Goal: Obtain resource: Download file/media

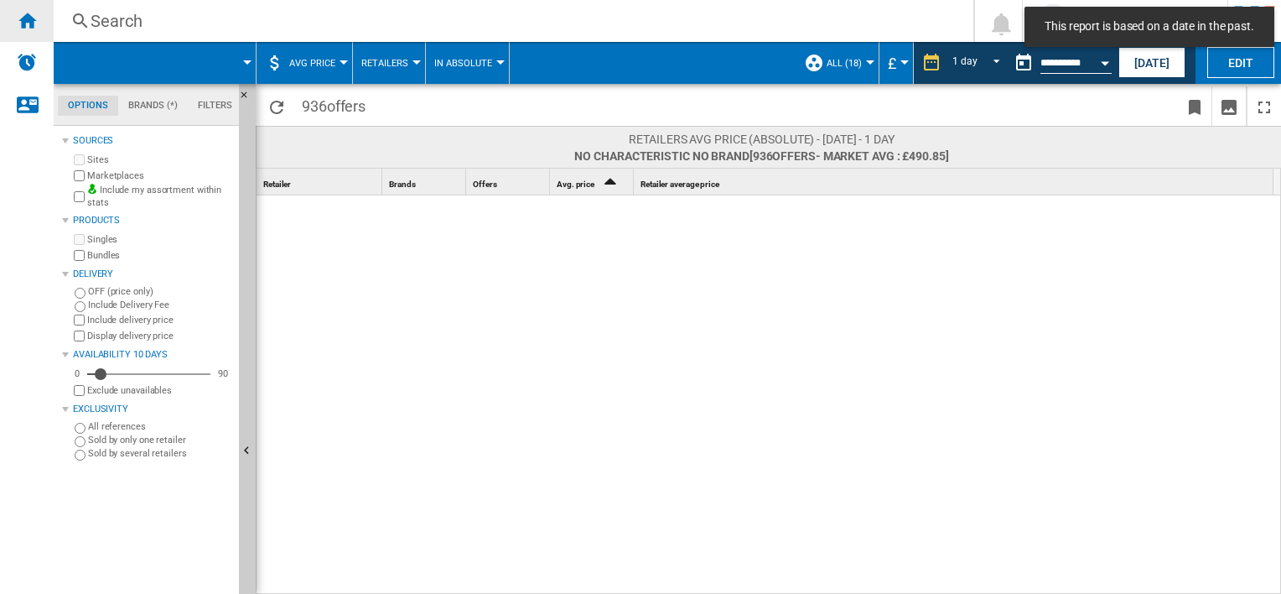
click at [21, 28] on ng-md-icon "Home" at bounding box center [27, 20] width 20 height 20
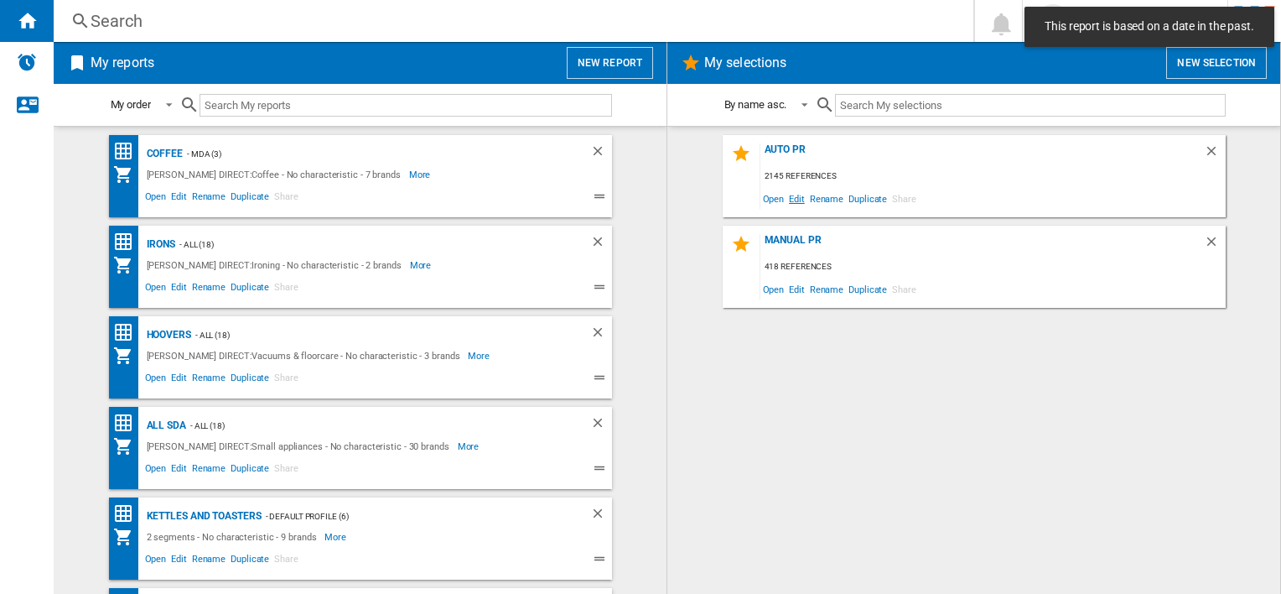
click at [800, 198] on span "Edit" at bounding box center [797, 198] width 21 height 23
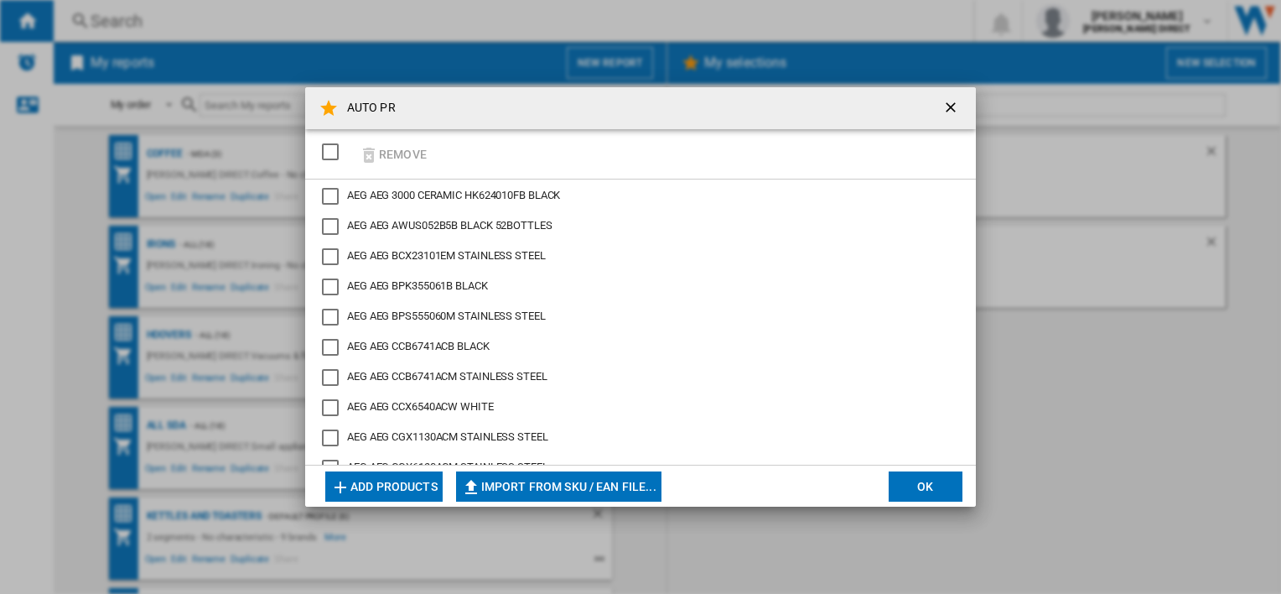
click at [333, 151] on div "SELECTIONS.EDITION_POPUP.SELECT_DESELECT" at bounding box center [330, 151] width 17 height 17
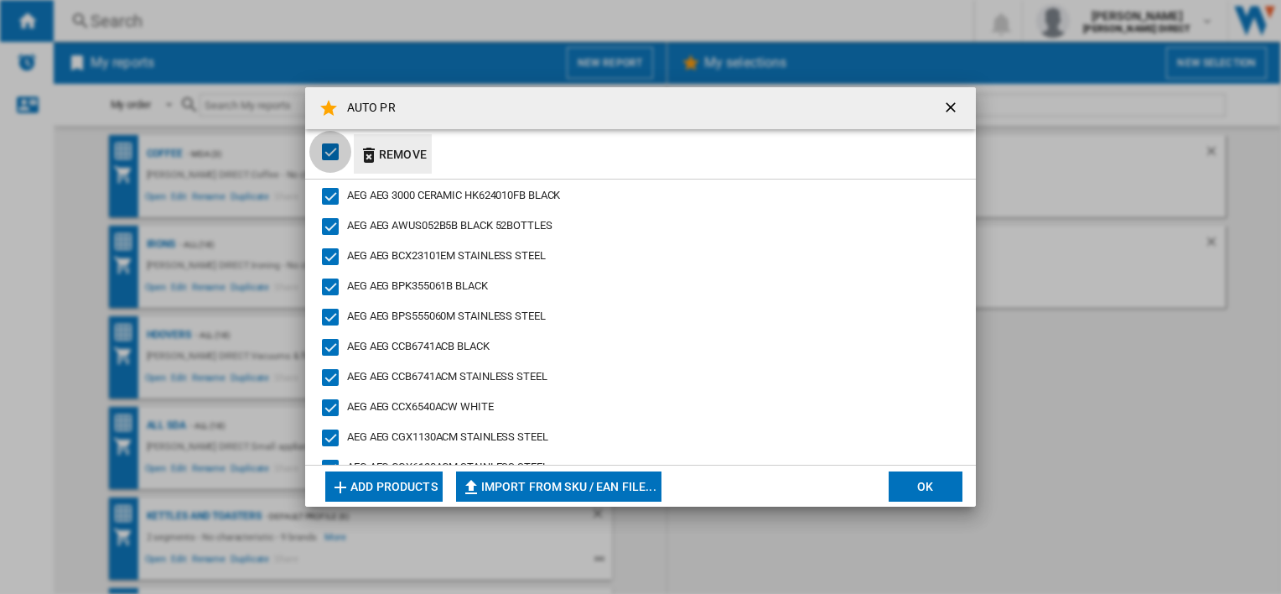
click at [398, 155] on button "Remove" at bounding box center [393, 153] width 78 height 39
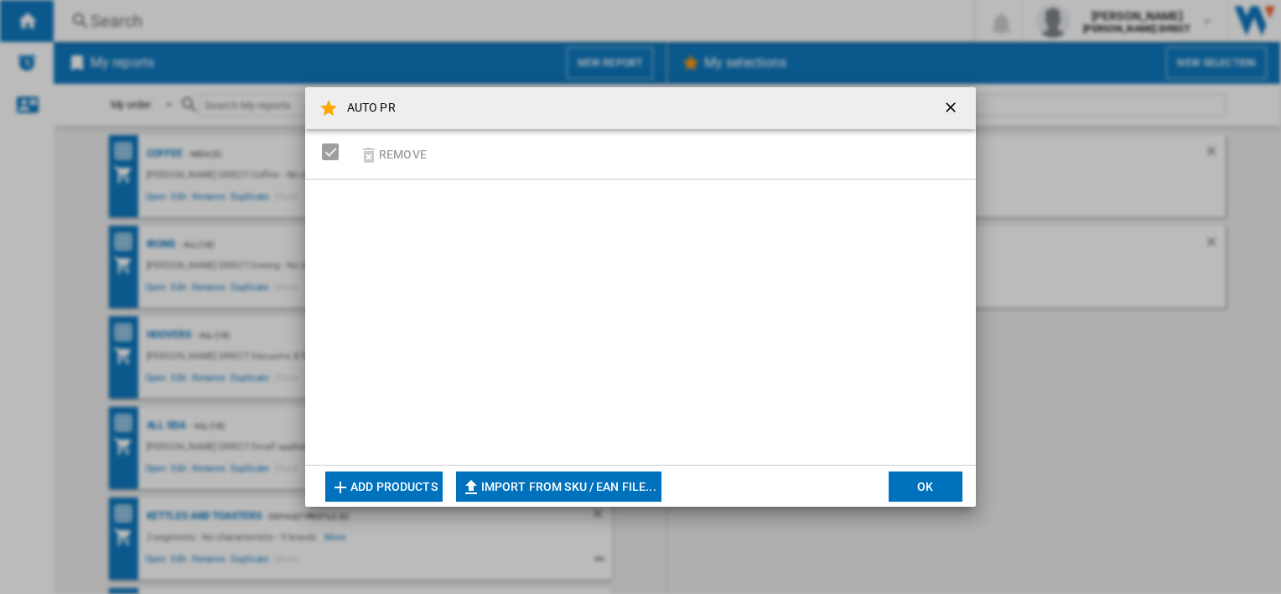
click at [576, 490] on button "Import from SKU / EAN file..." at bounding box center [558, 486] width 205 height 30
type input "**********"
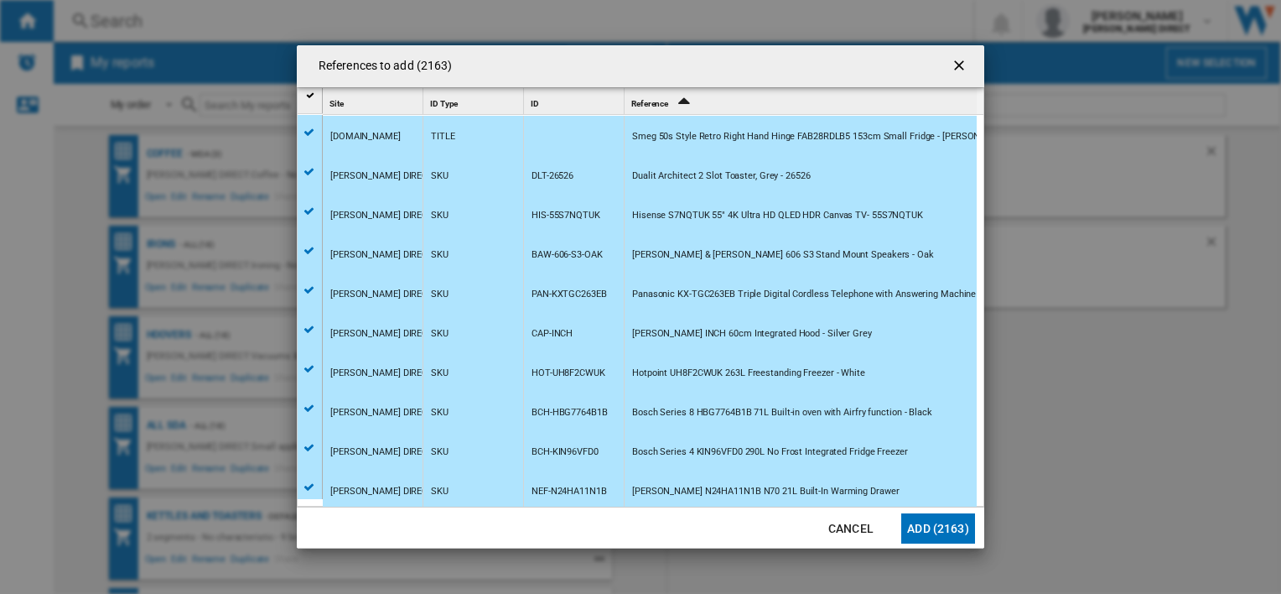
click at [956, 513] on button "Add (2163)" at bounding box center [939, 528] width 74 height 30
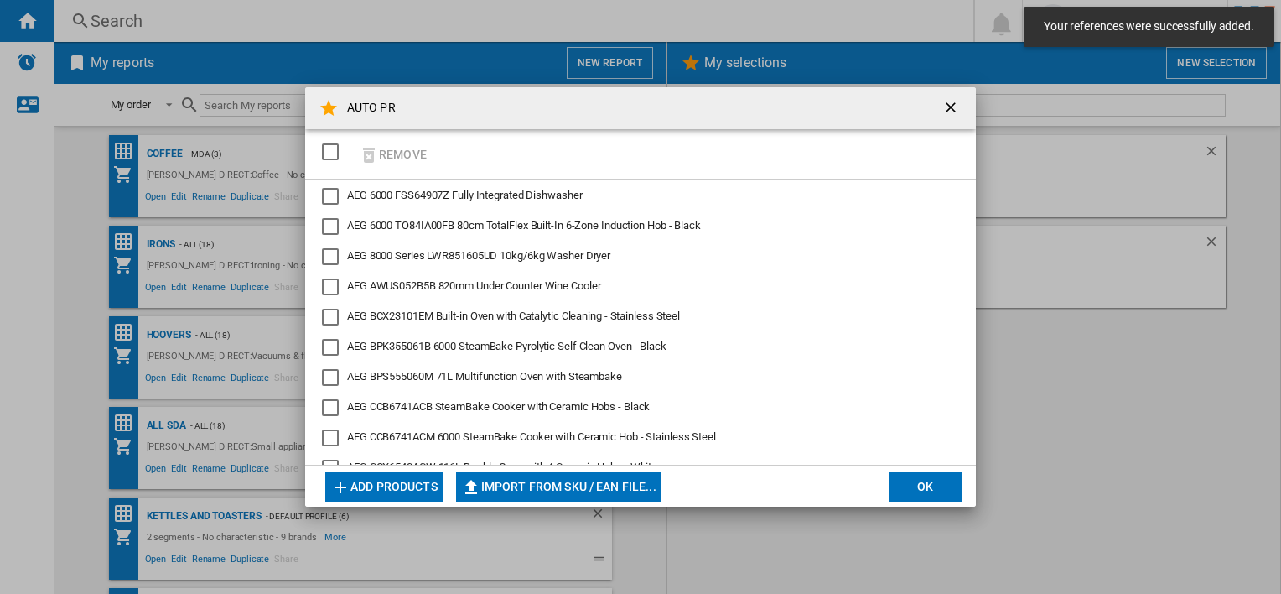
click at [906, 479] on button "OK" at bounding box center [926, 486] width 74 height 30
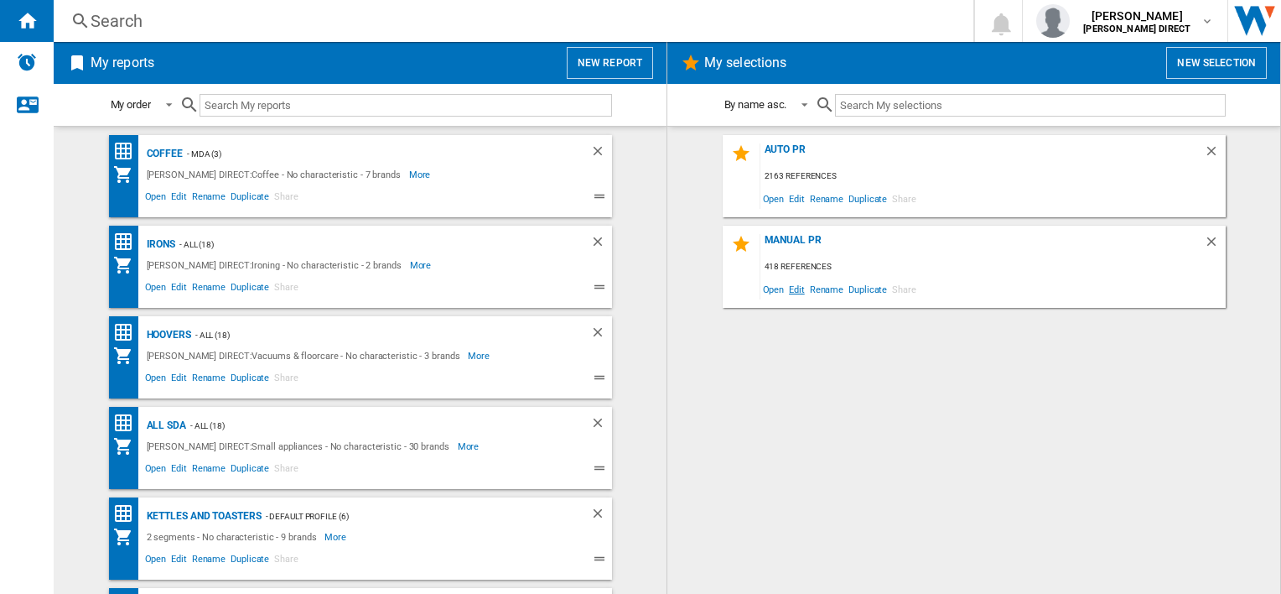
click at [801, 292] on span "Edit" at bounding box center [797, 289] width 21 height 23
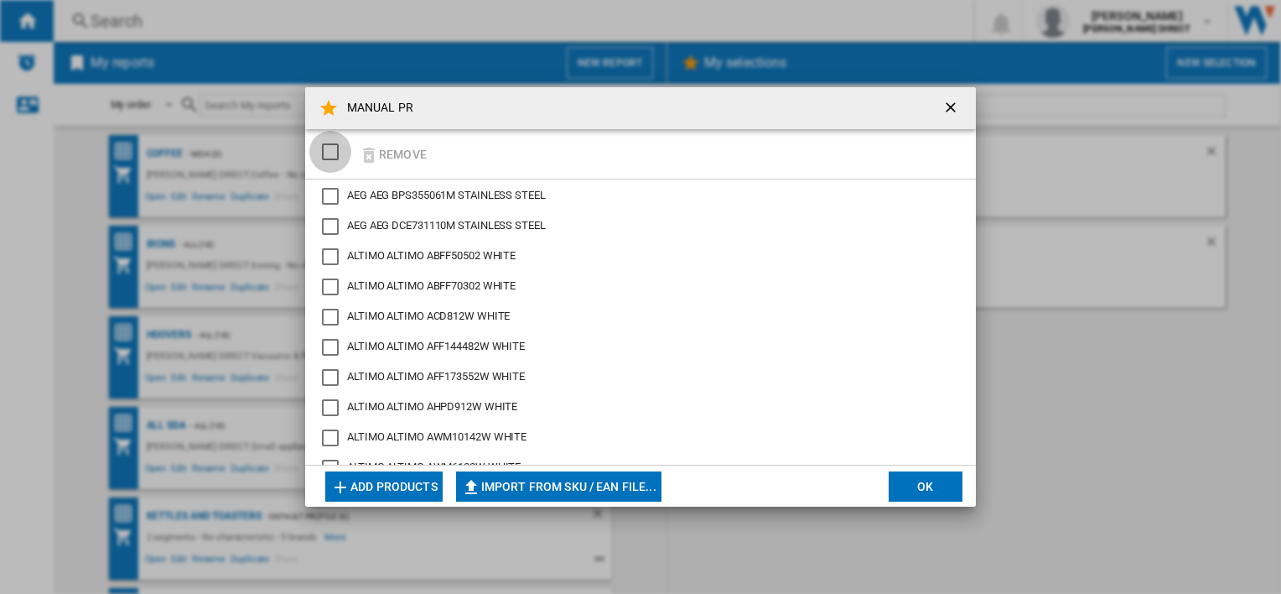
click at [322, 156] on div "SELECTIONS.EDITION_POPUP.SELECT_DESELECT" at bounding box center [330, 151] width 17 height 17
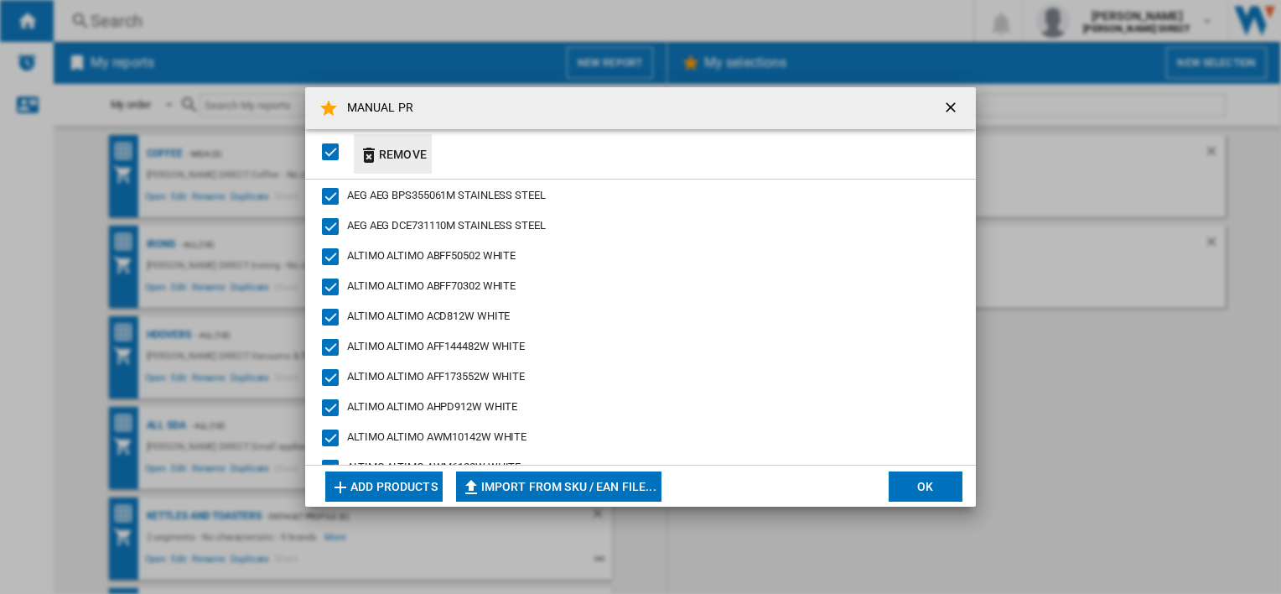
click at [409, 154] on button "Remove" at bounding box center [393, 153] width 78 height 39
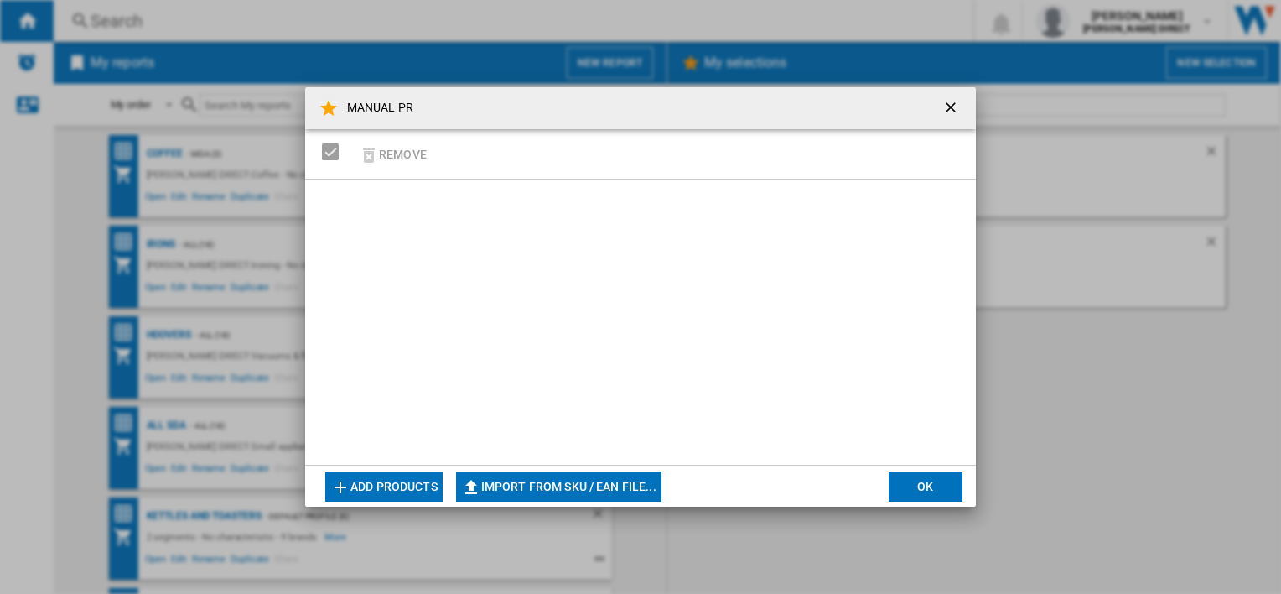
click at [567, 491] on button "Import from SKU / EAN file..." at bounding box center [558, 486] width 205 height 30
type input "**********"
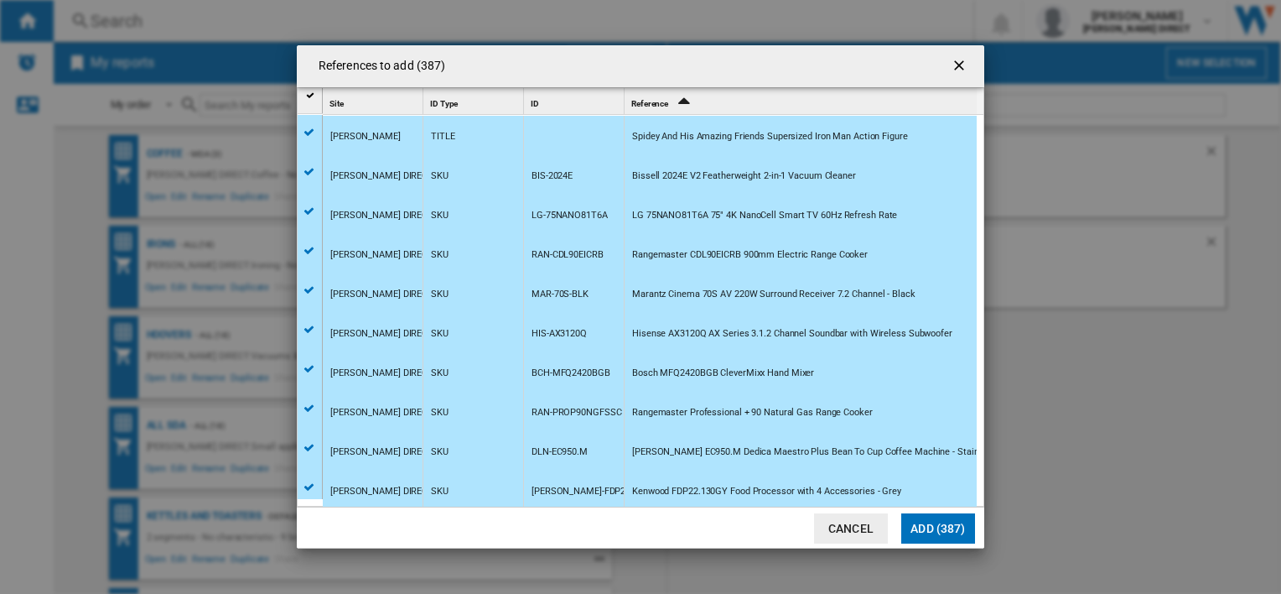
click at [940, 525] on button "Add (387)" at bounding box center [939, 528] width 74 height 30
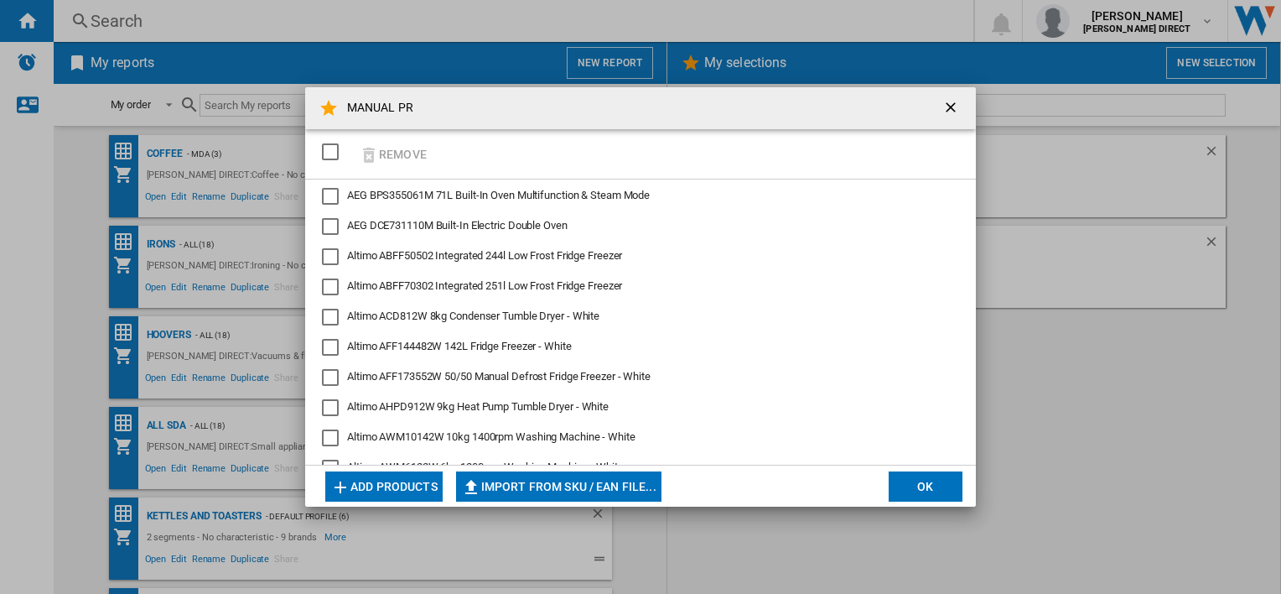
click at [954, 470] on md-dialog-actions "Add products Import from SKU / EAN file... Import manually... OK" at bounding box center [640, 486] width 671 height 42
click at [933, 486] on button "OK" at bounding box center [926, 486] width 74 height 30
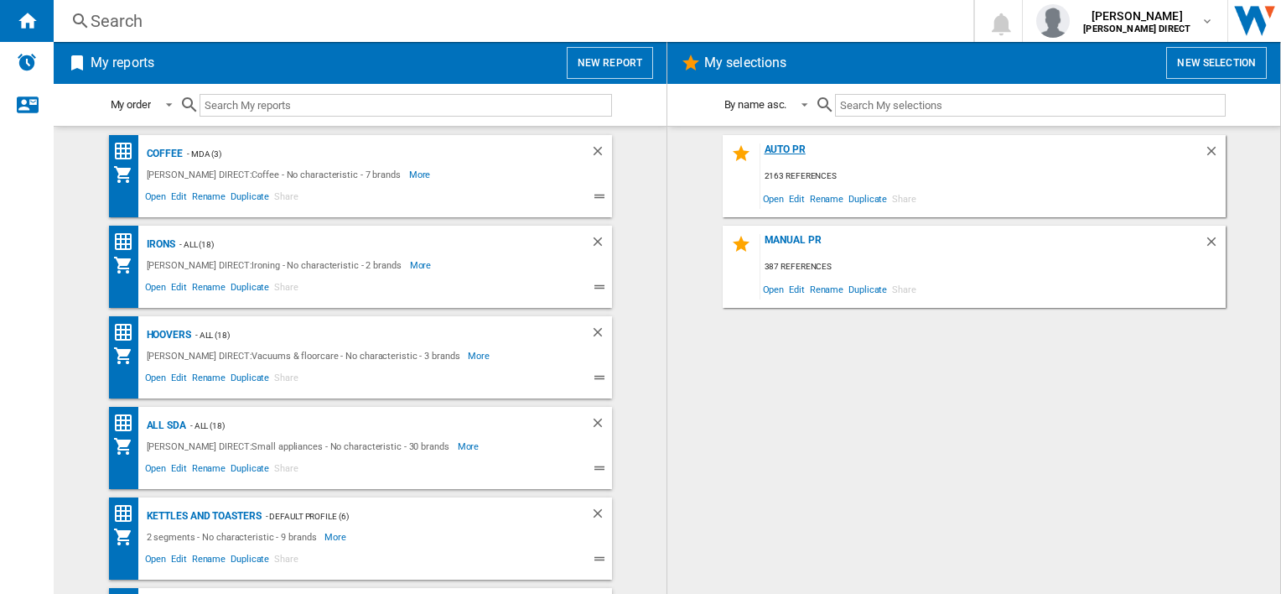
click at [793, 159] on div "AUTO PR" at bounding box center [983, 154] width 444 height 23
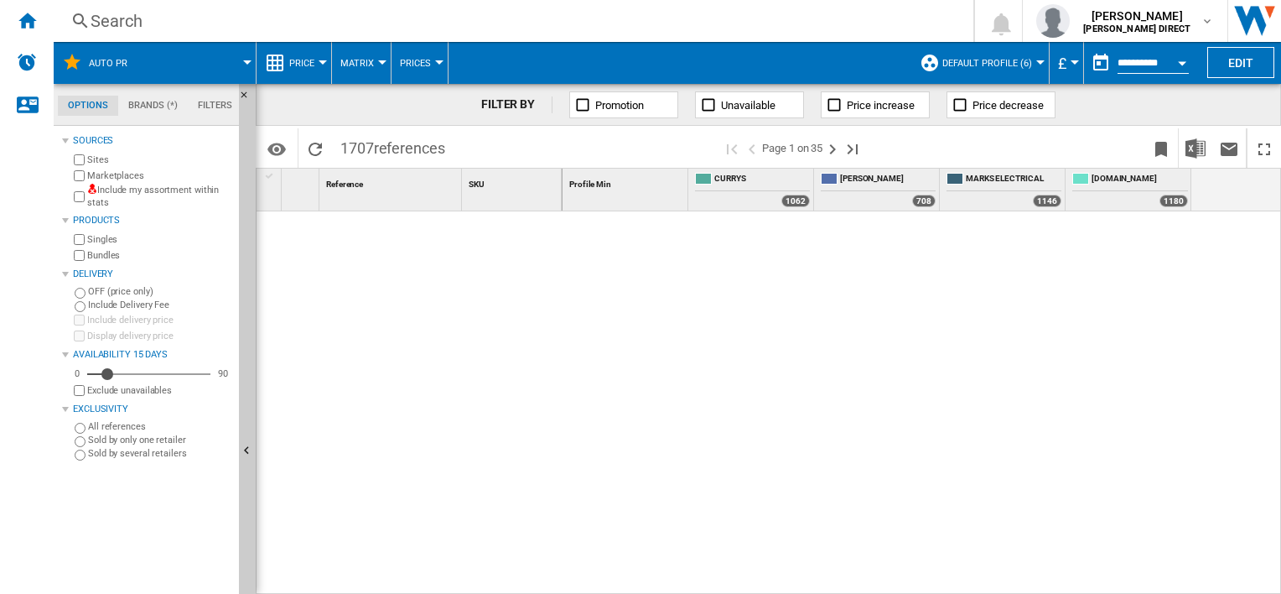
click at [87, 199] on label "Include my assortment within stats" at bounding box center [159, 197] width 145 height 26
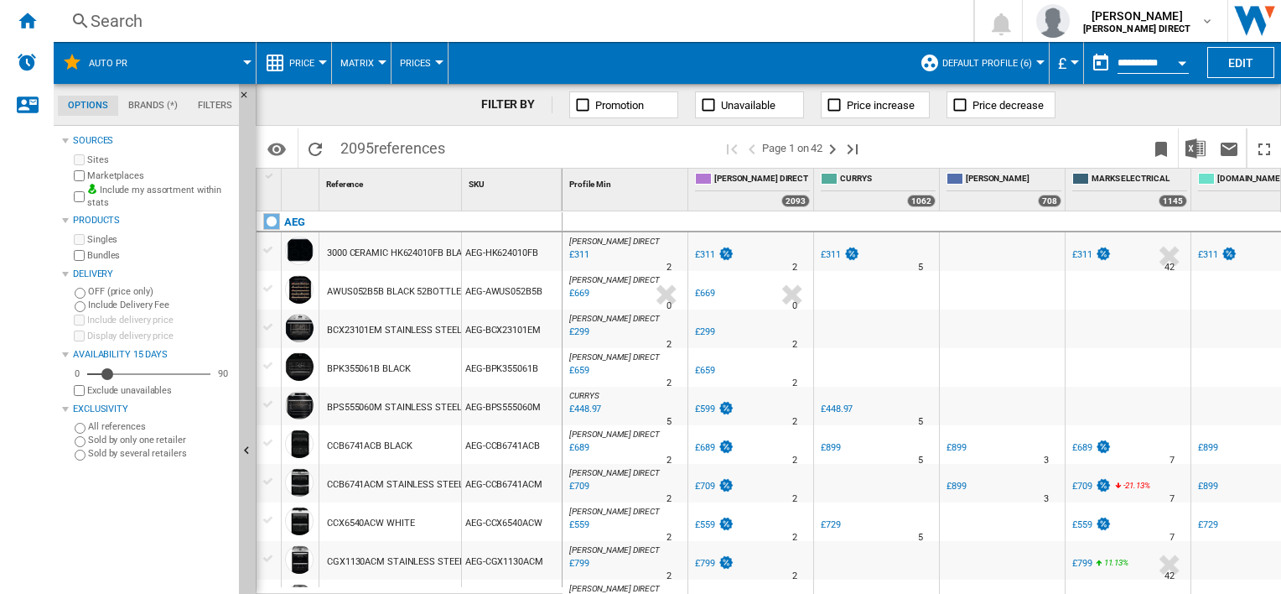
click at [1032, 70] on button "Default profile (6)" at bounding box center [992, 63] width 98 height 42
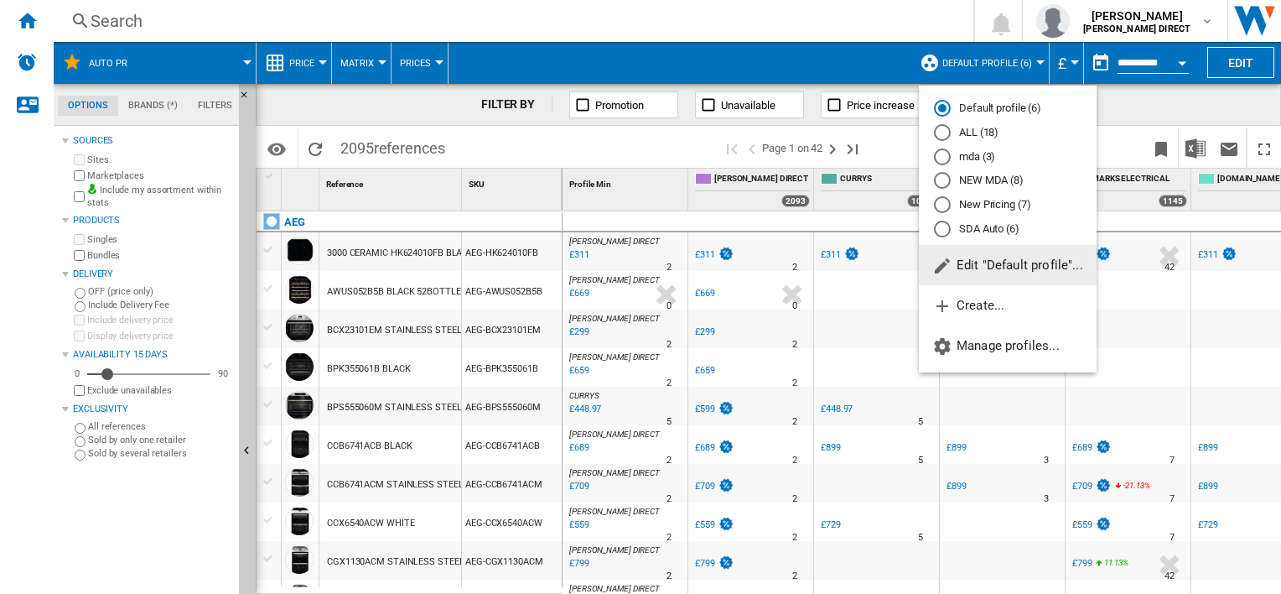
click at [997, 199] on md-radio-button "New Pricing (7)" at bounding box center [1008, 205] width 148 height 16
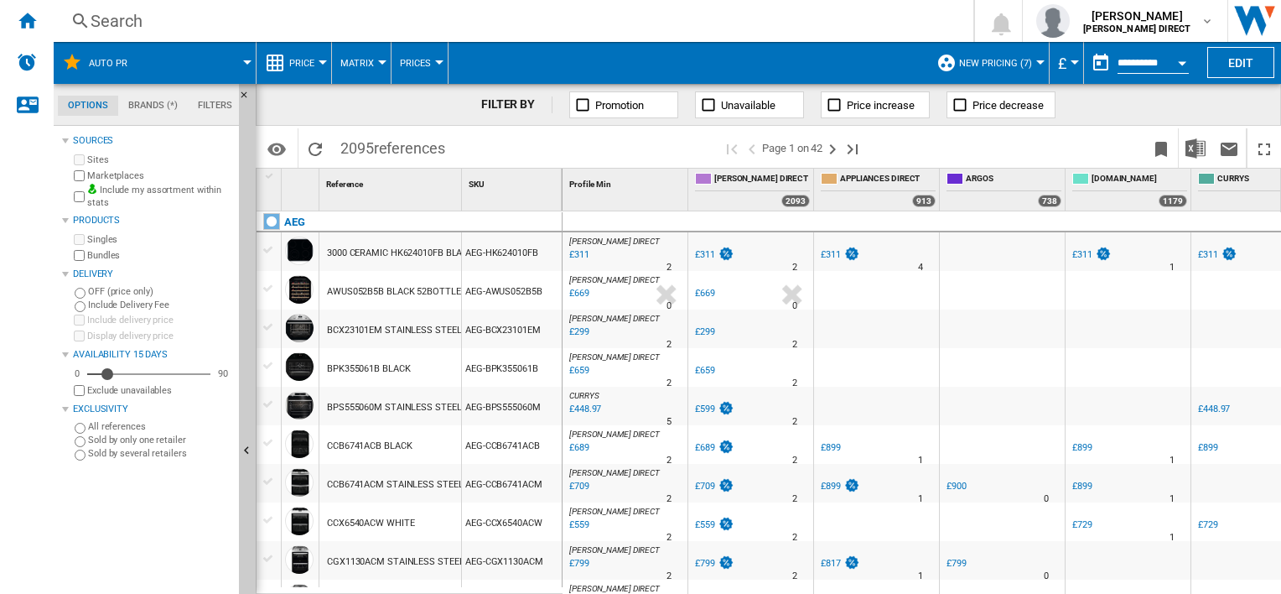
click at [998, 65] on span "New Pricing (7)" at bounding box center [995, 63] width 73 height 11
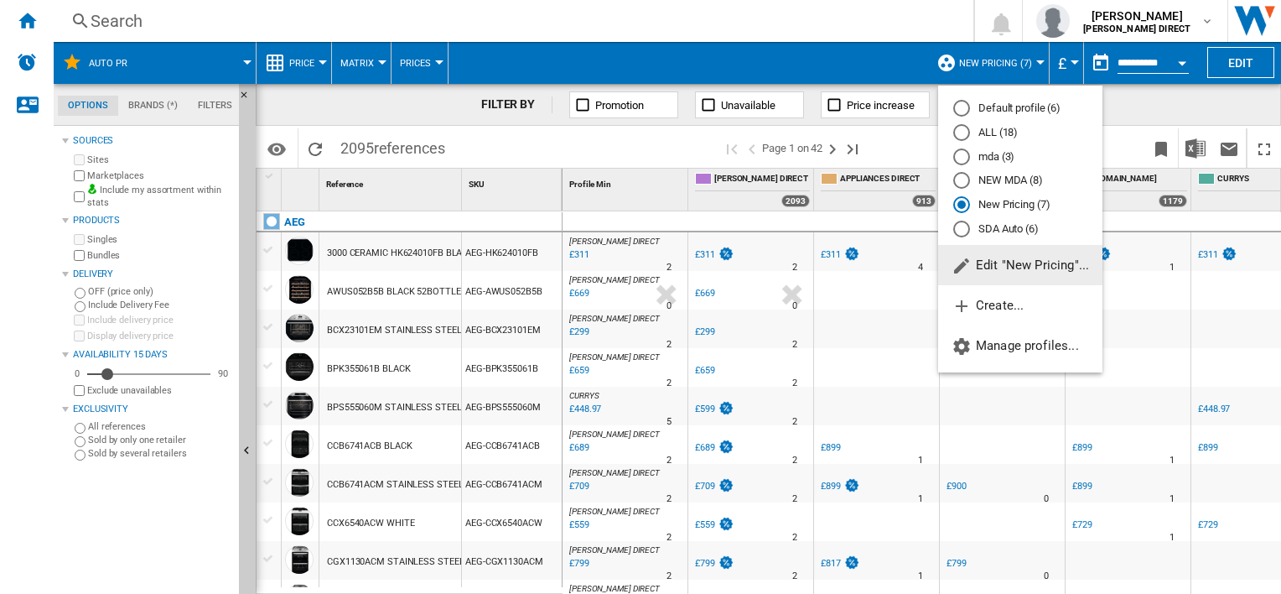
click at [998, 65] on md-backdrop at bounding box center [640, 297] width 1281 height 594
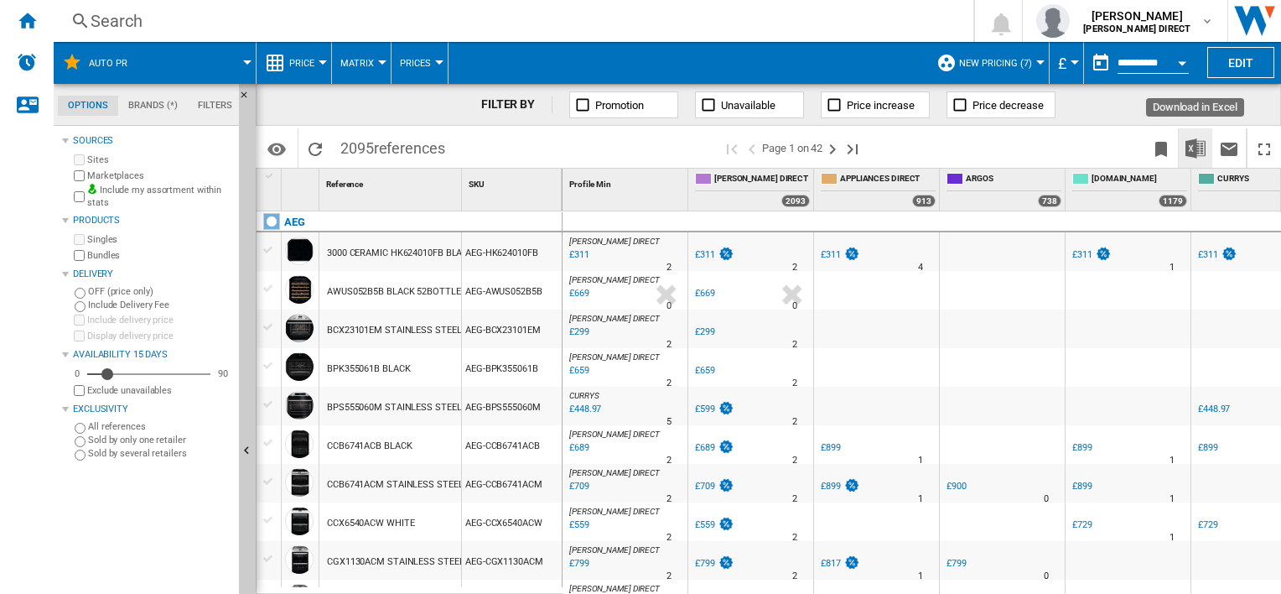
click at [1184, 149] on button "Download in Excel" at bounding box center [1196, 147] width 34 height 39
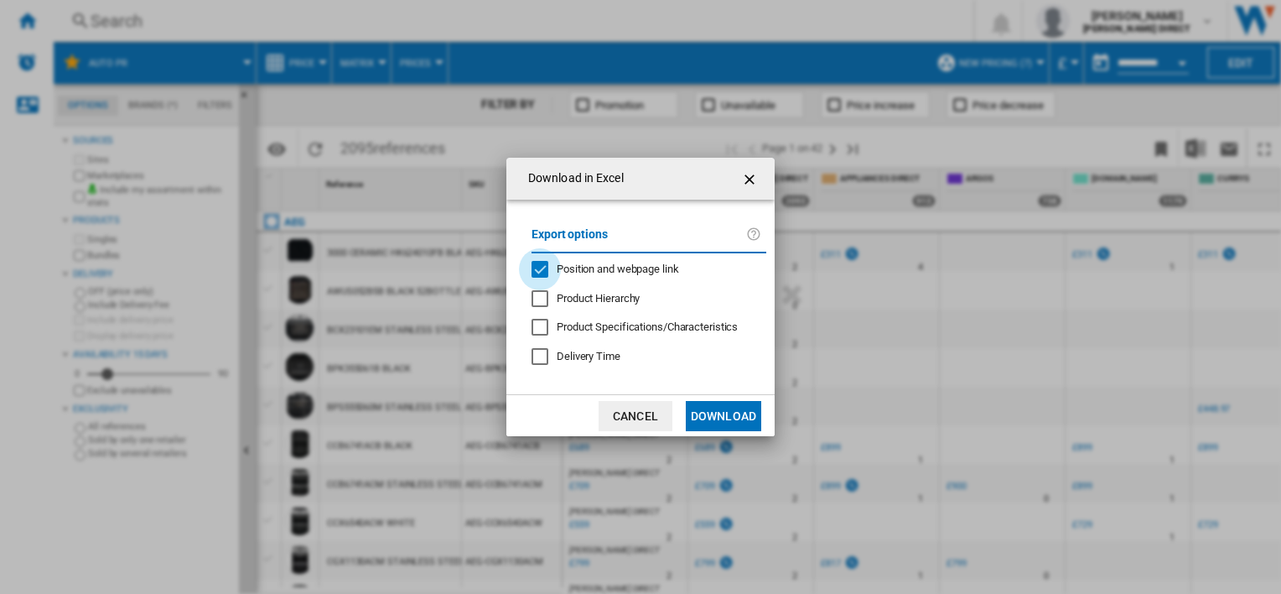
click at [538, 272] on div "Position and webpage link" at bounding box center [540, 269] width 17 height 17
click at [724, 410] on button "Download" at bounding box center [723, 416] width 75 height 30
